Goal: Transaction & Acquisition: Book appointment/travel/reservation

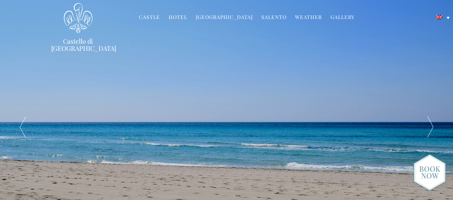
click at [177, 16] on link "Hotel" at bounding box center [178, 18] width 19 height 8
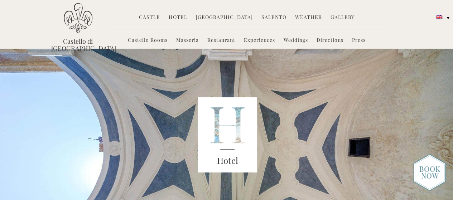
click at [427, 169] on img at bounding box center [429, 172] width 33 height 37
click at [150, 43] on link "Castello Rooms" at bounding box center [148, 40] width 40 height 8
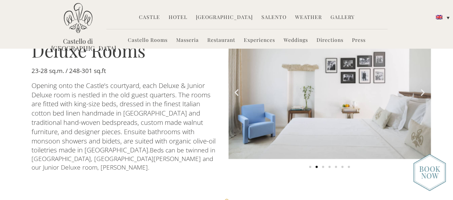
scroll to position [358, 0]
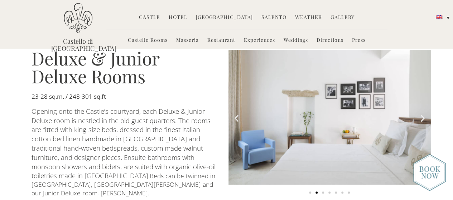
click at [421, 115] on icon "Next slide" at bounding box center [422, 117] width 9 height 9
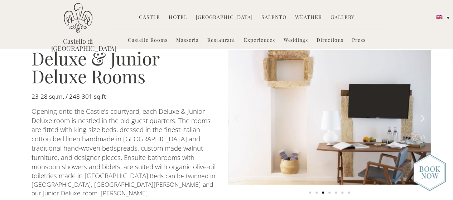
click at [421, 115] on icon "Next slide" at bounding box center [422, 117] width 9 height 9
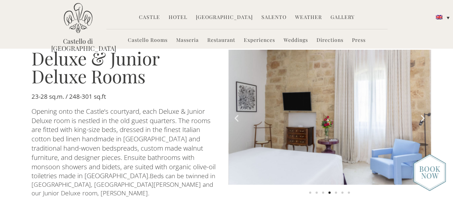
click at [421, 115] on icon "Next slide" at bounding box center [422, 117] width 9 height 9
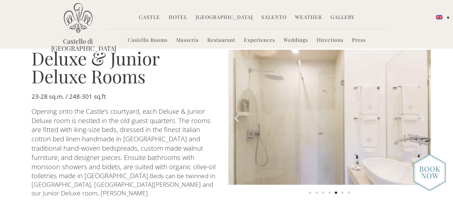
click at [421, 115] on icon "Next slide" at bounding box center [422, 117] width 9 height 9
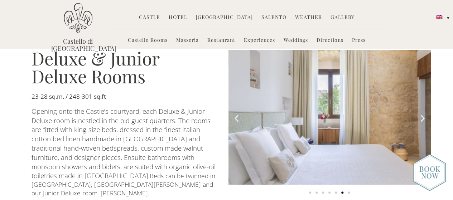
click at [421, 115] on icon "Next slide" at bounding box center [422, 117] width 9 height 9
